Goal: Transaction & Acquisition: Purchase product/service

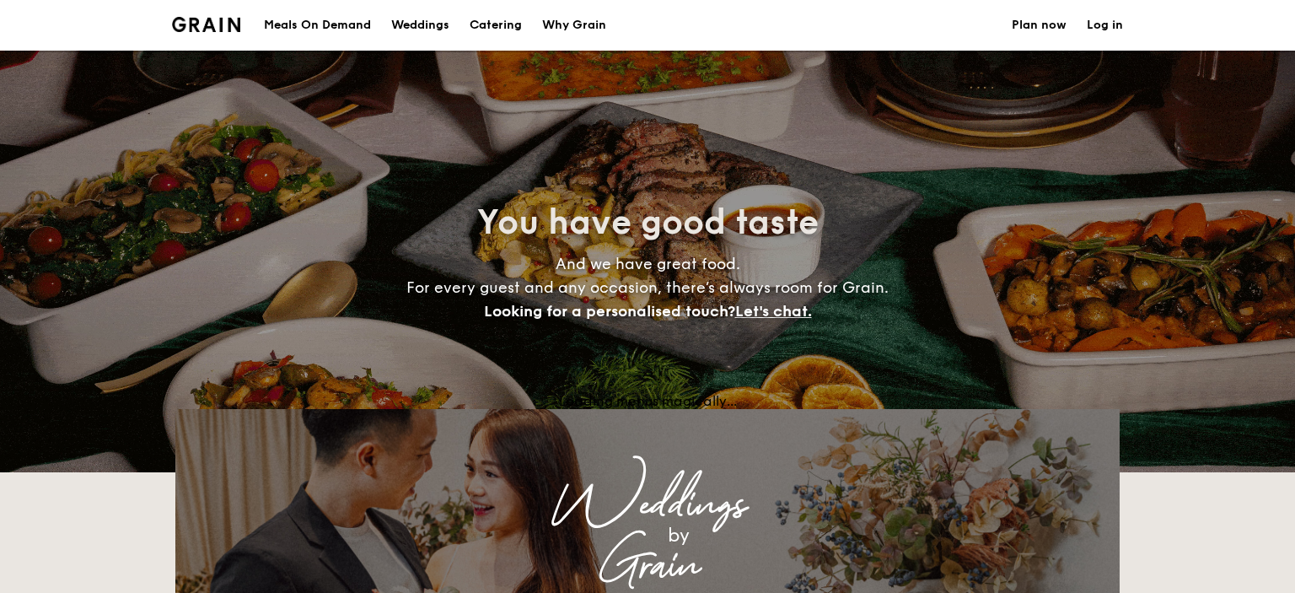
select select
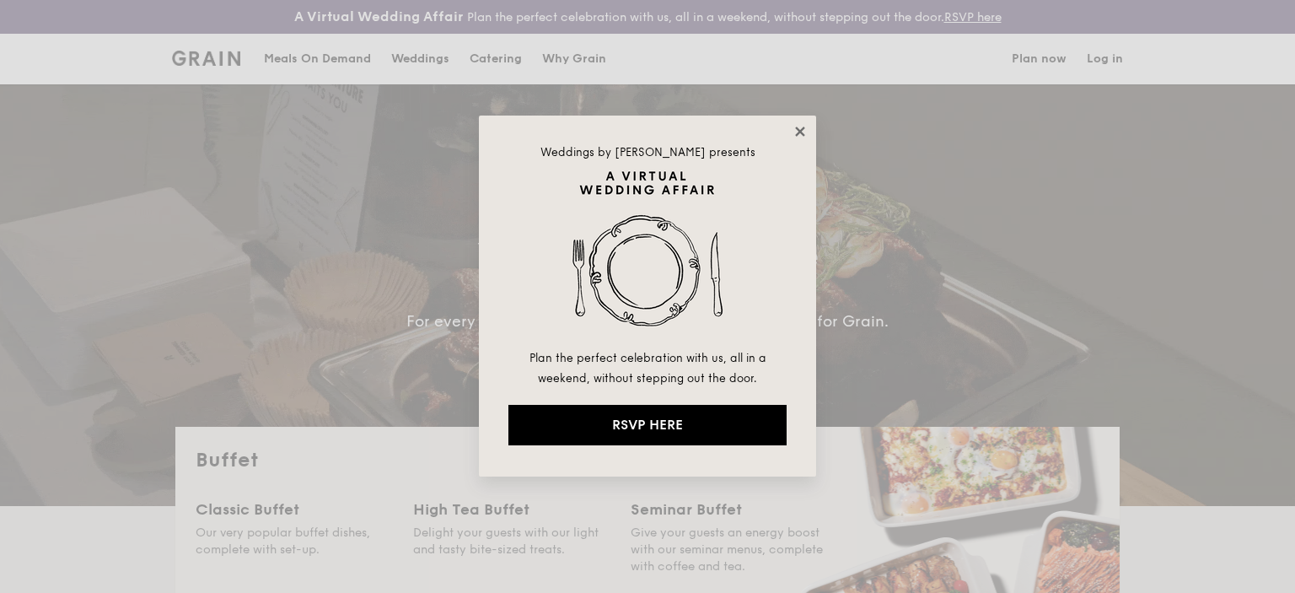
click at [798, 127] on icon at bounding box center [800, 131] width 15 height 15
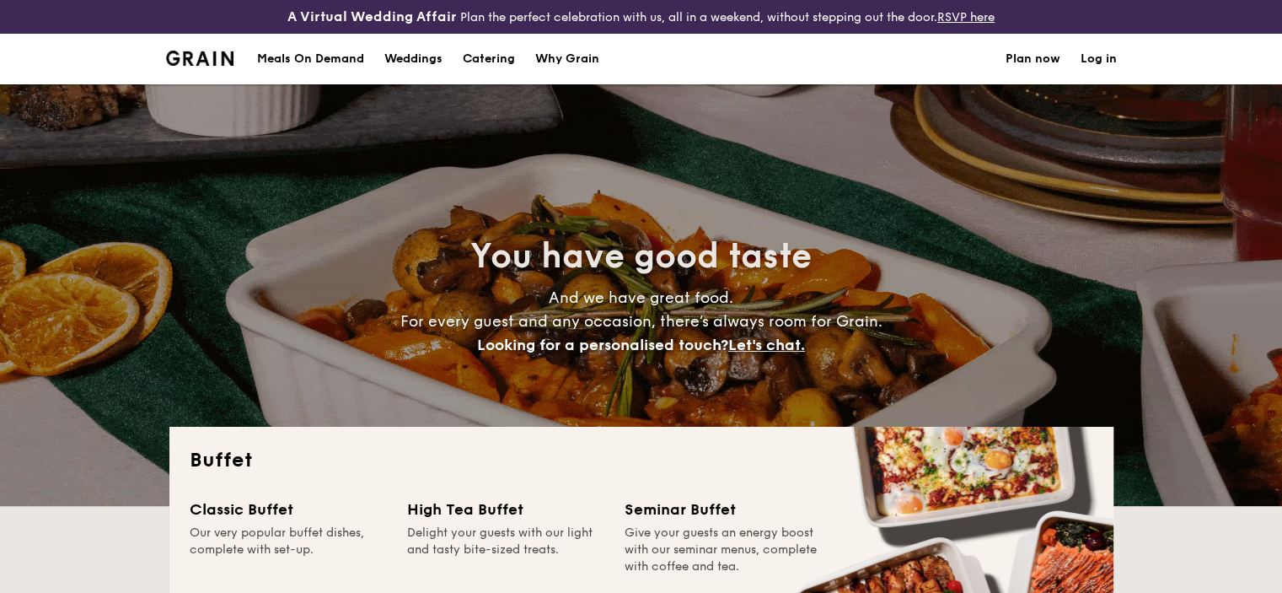
click at [361, 63] on div "Meals On Demand" at bounding box center [310, 59] width 107 height 51
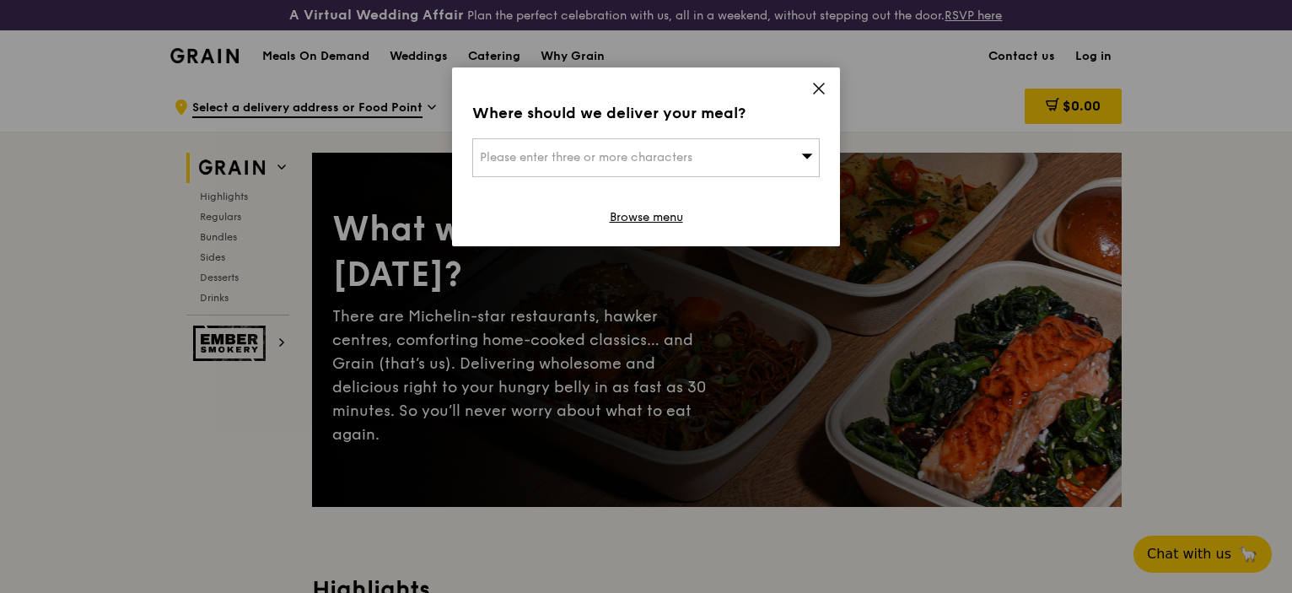
click at [705, 161] on div "Please enter three or more characters" at bounding box center [645, 157] width 347 height 39
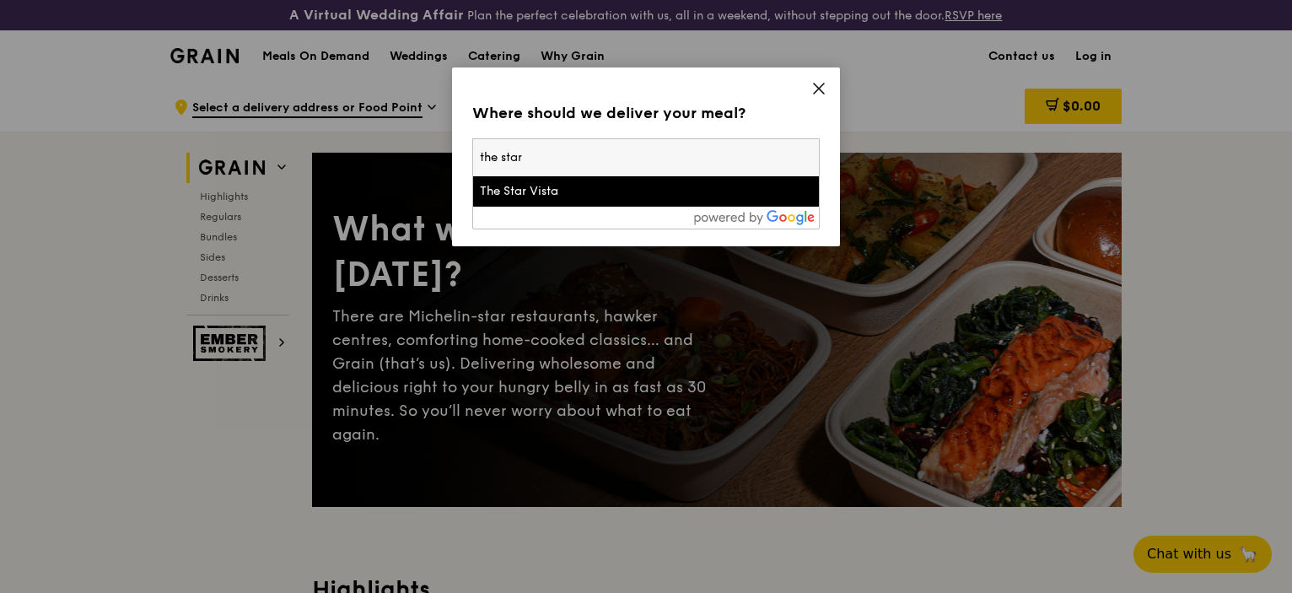
type input "the star"
click at [626, 188] on div "The Star Vista" at bounding box center [605, 191] width 250 height 17
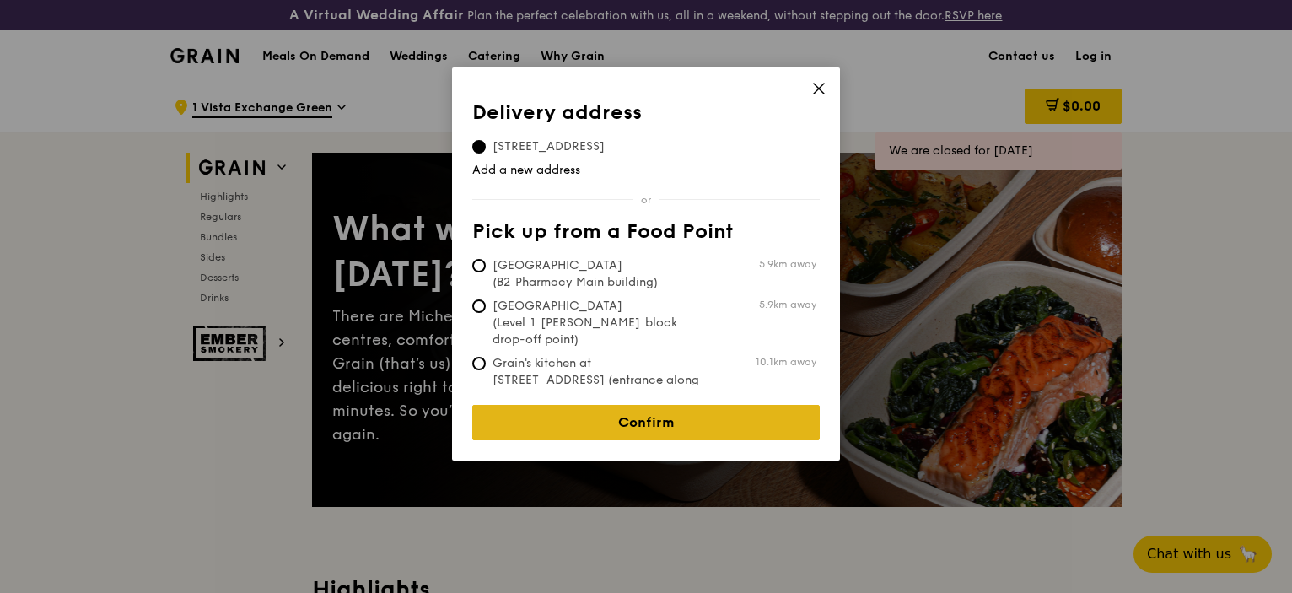
click at [600, 407] on link "Confirm" at bounding box center [645, 422] width 347 height 35
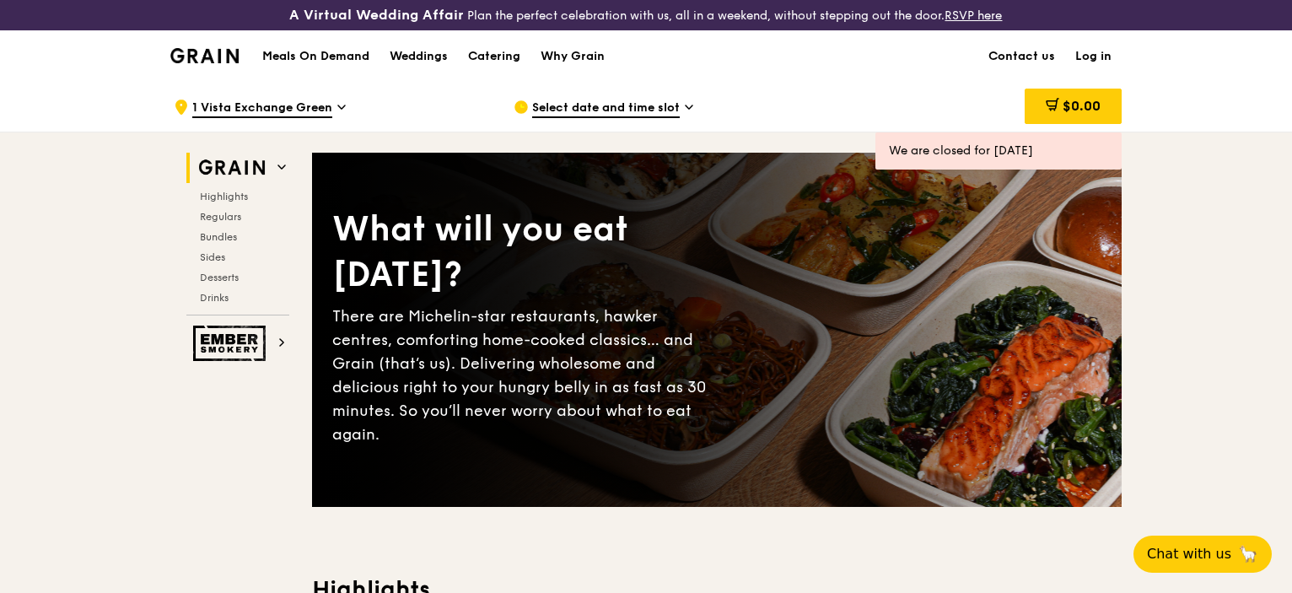
click at [642, 110] on span "Select date and time slot" at bounding box center [606, 108] width 148 height 19
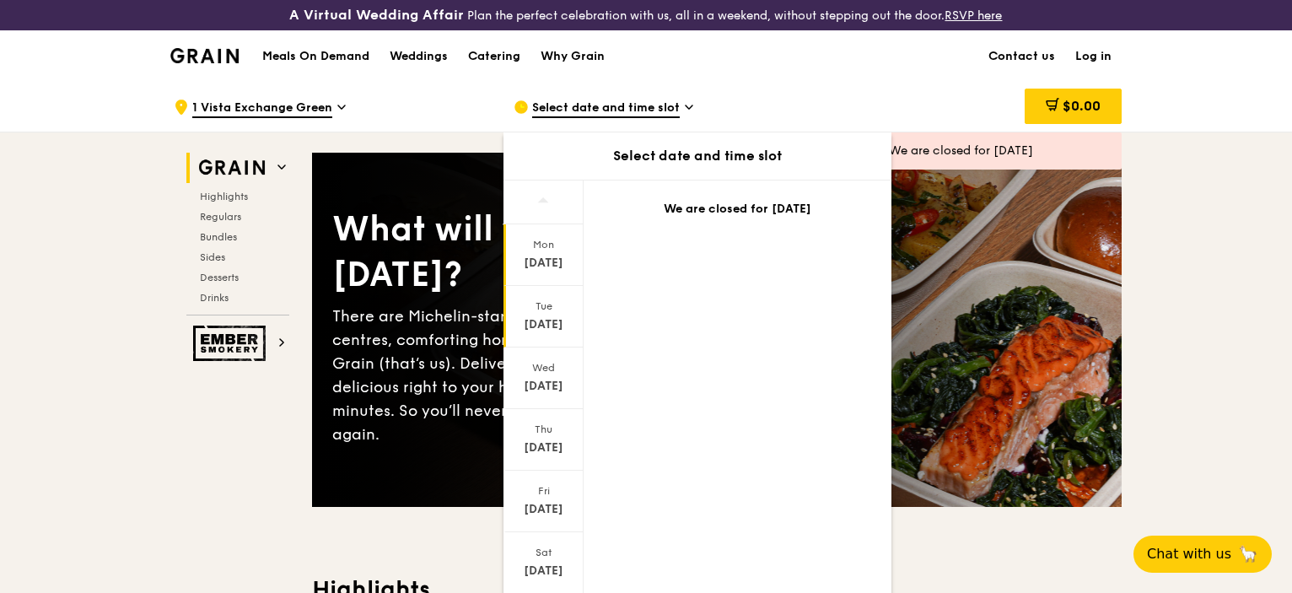
click at [543, 320] on div "Oct 7" at bounding box center [543, 324] width 75 height 17
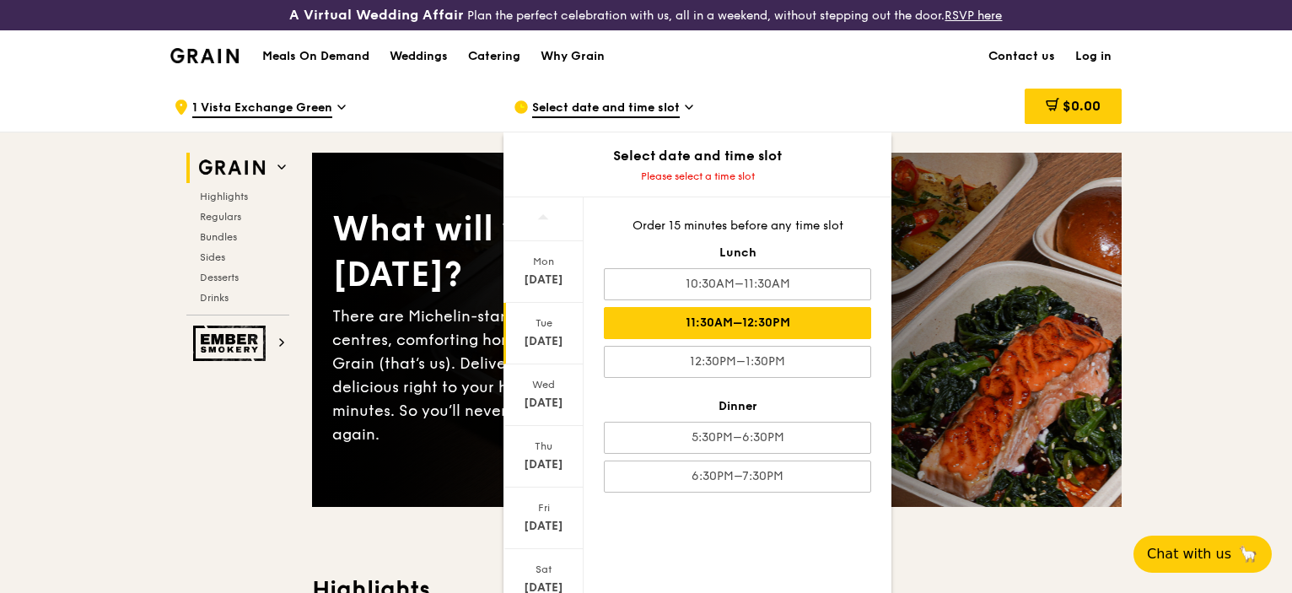
click at [756, 307] on div "11:30AM–12:30PM" at bounding box center [737, 323] width 267 height 32
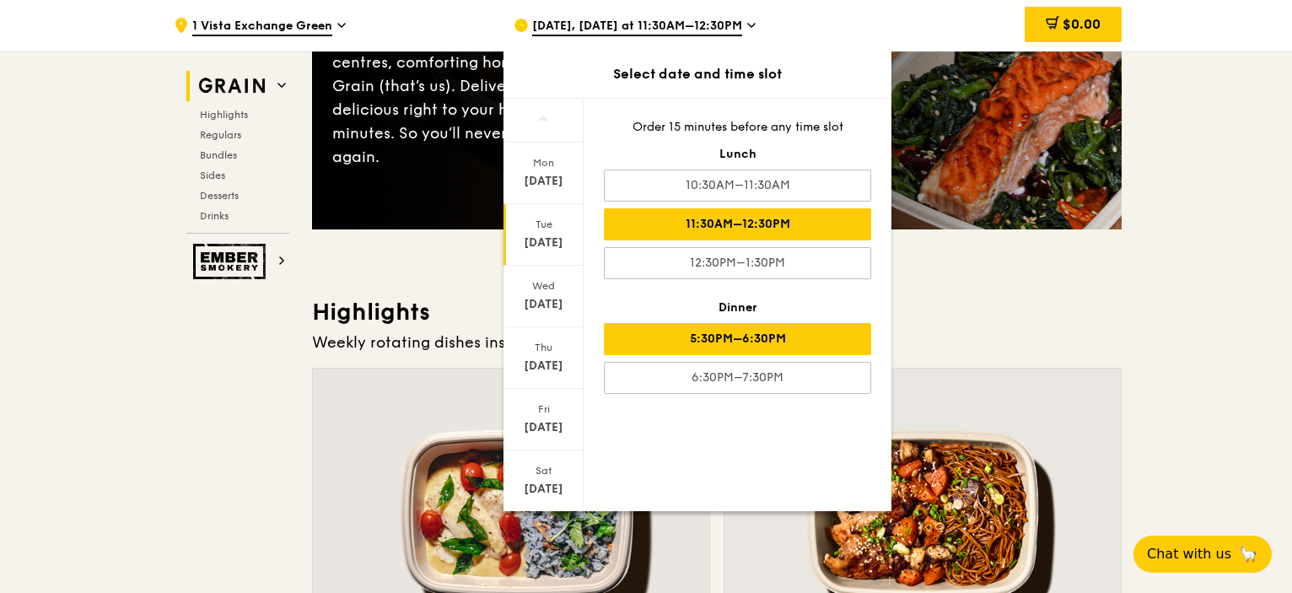
scroll to position [278, 0]
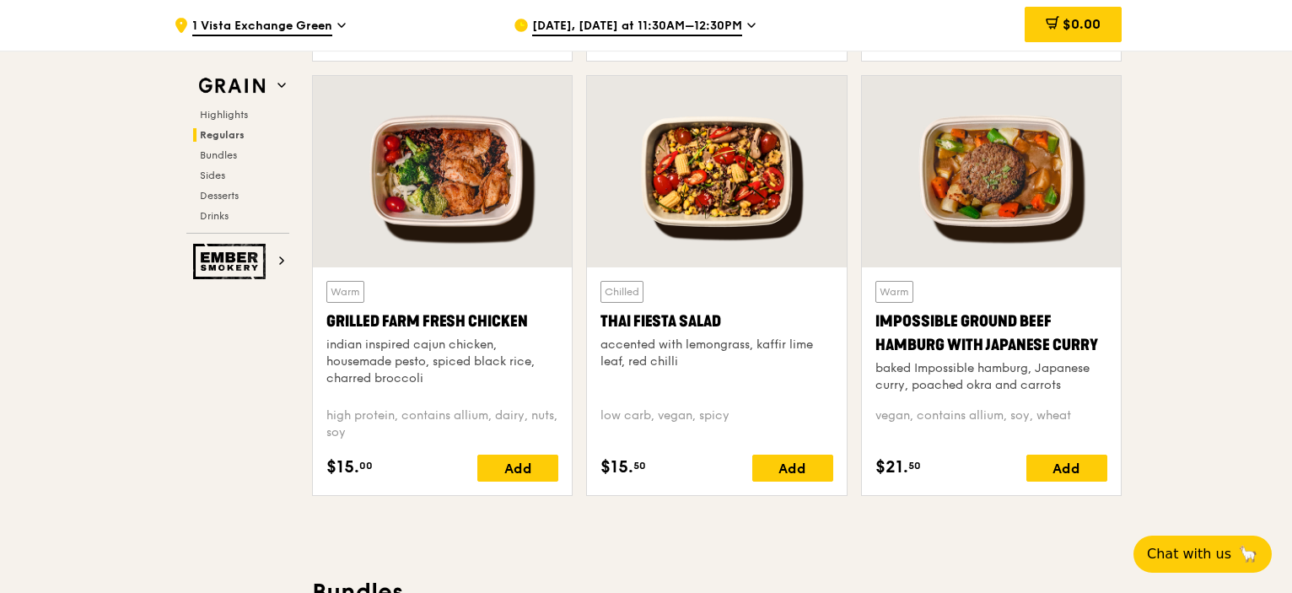
scroll to position [1933, 0]
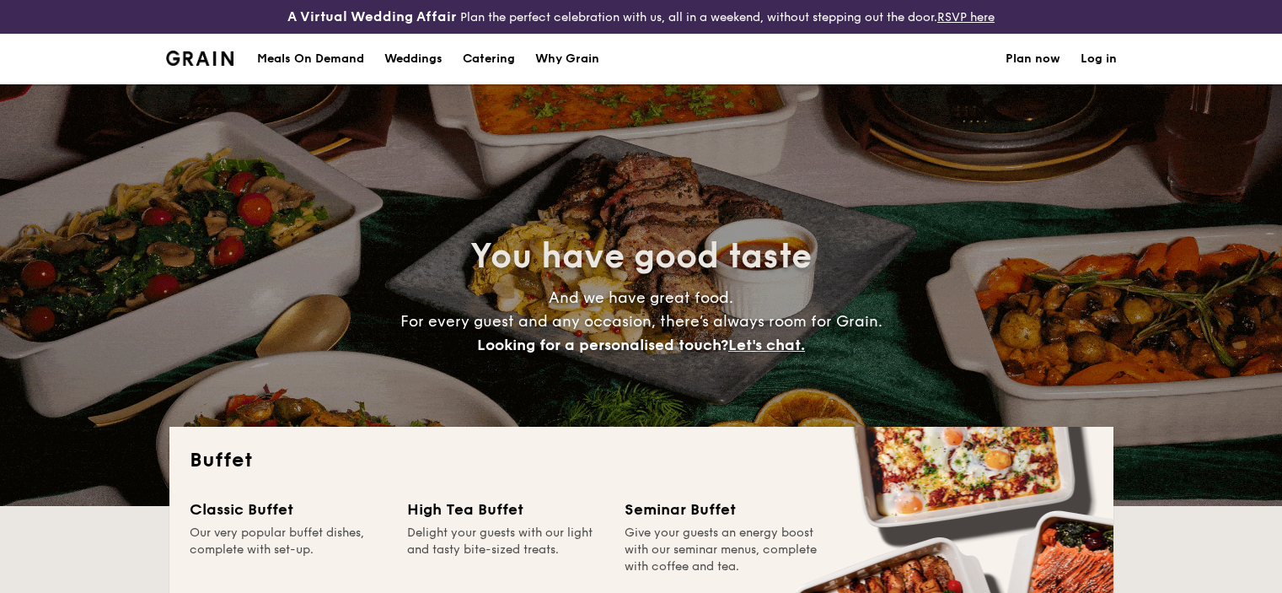
select select
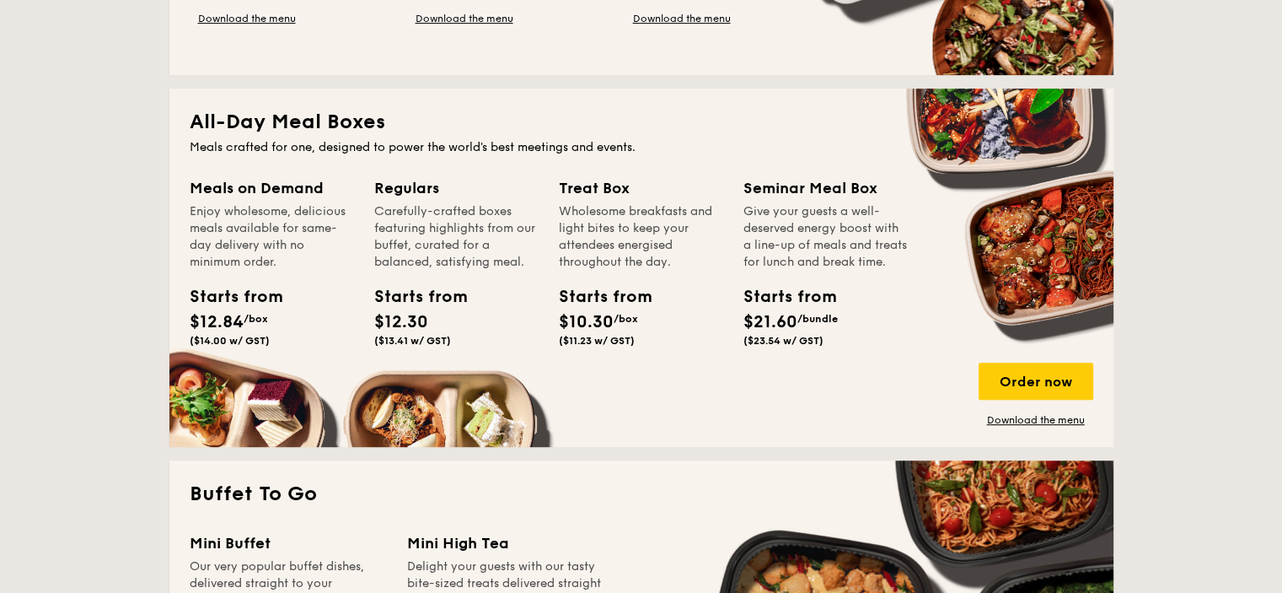
scroll to position [708, 0]
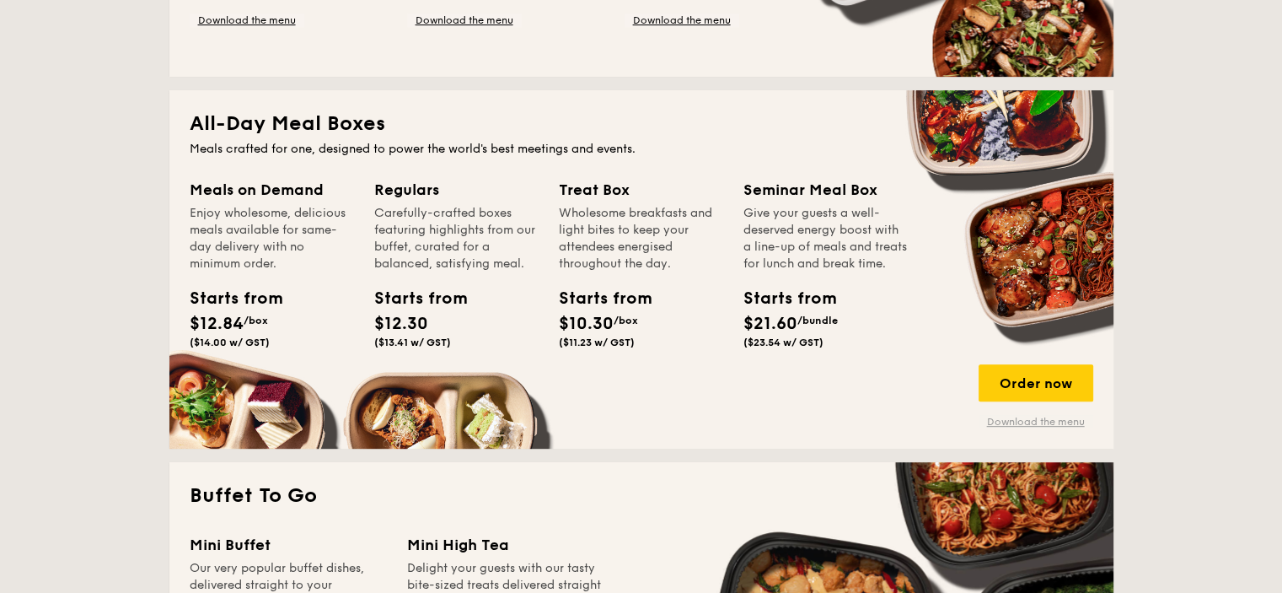
click at [1037, 420] on link "Download the menu" at bounding box center [1036, 421] width 115 height 13
